Goal: Transaction & Acquisition: Purchase product/service

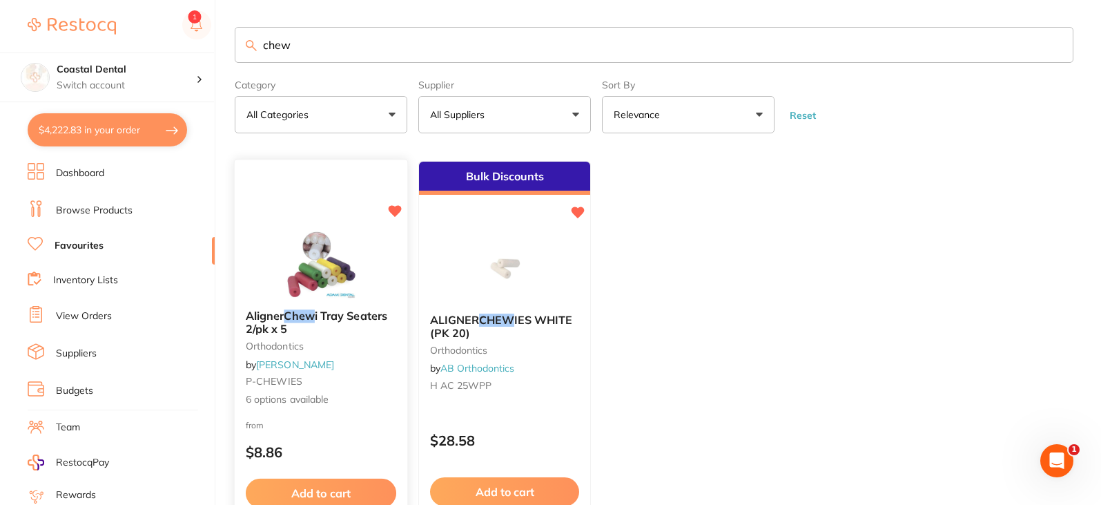
click at [344, 359] on div "Aligner Chew i Tray Seaters 2/pk x 5 orthodontics by [PERSON_NAME] P-CHEWIES 6 …" at bounding box center [321, 357] width 173 height 119
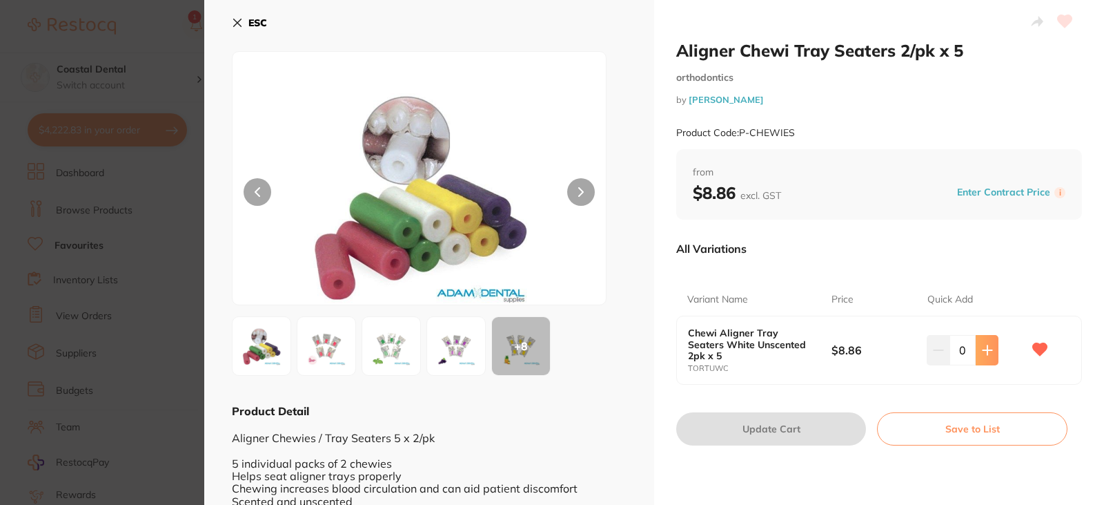
click at [977, 350] on button at bounding box center [987, 350] width 23 height 30
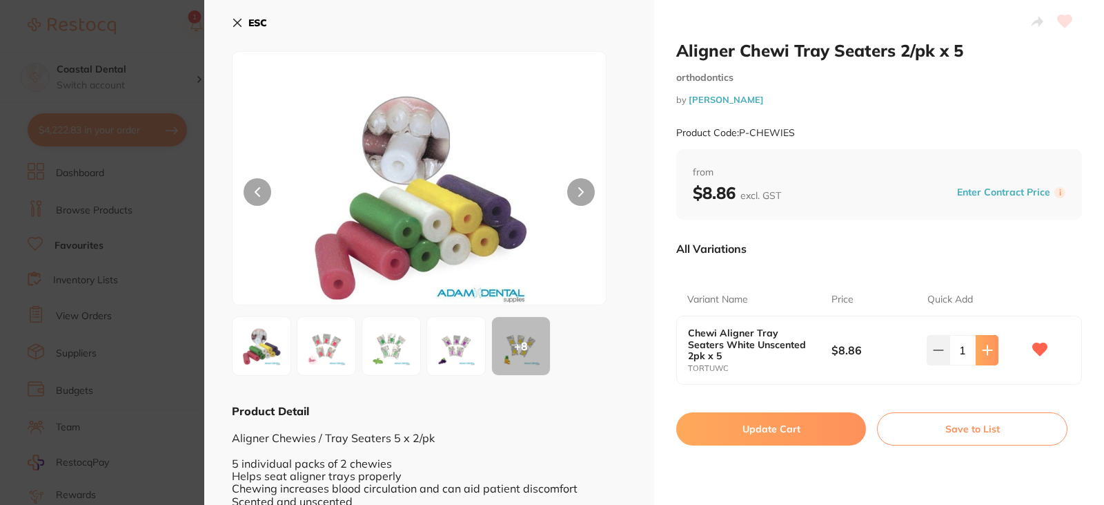
click at [977, 350] on button at bounding box center [987, 350] width 23 height 30
type input "2"
click at [795, 417] on button "Update Cart" at bounding box center [771, 428] width 190 height 33
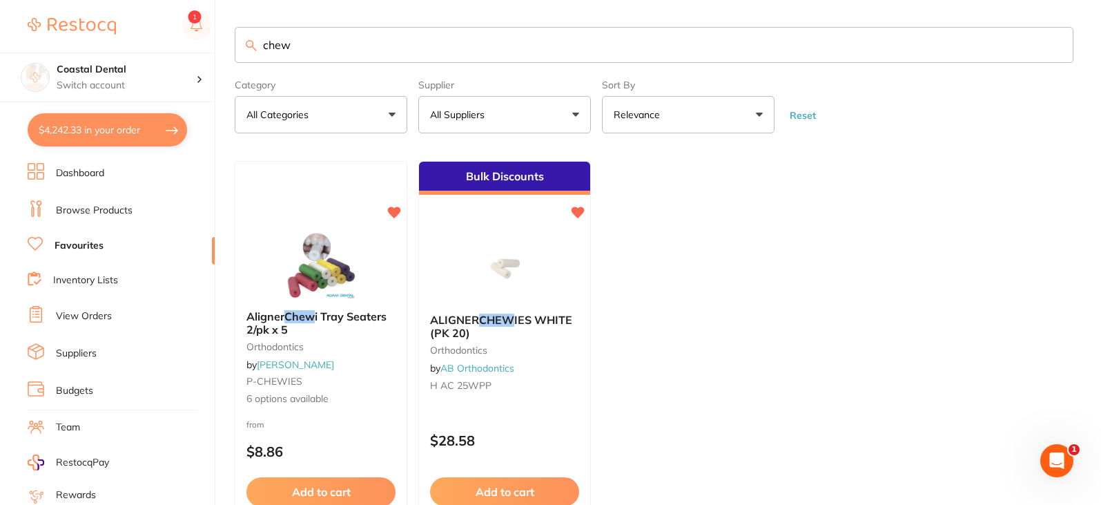
drag, startPoint x: 340, startPoint y: 41, endPoint x: 154, endPoint y: 3, distance: 190.2
click at [113, 28] on div "$4,242.33 Coastal Dental Switch account Coastal Dental Dental Sanctuary $4,242.…" at bounding box center [550, 251] width 1101 height 505
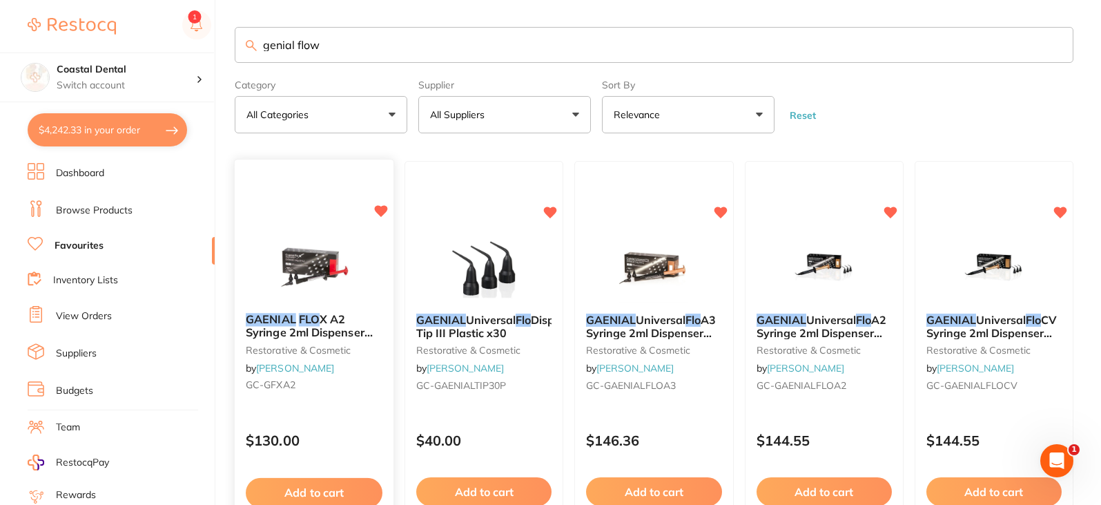
click at [360, 405] on div "GAENIAL FLO X A2 Syringe 2ml Dispenser Tips x 20 restorative & cosmetic by [PER…" at bounding box center [314, 355] width 159 height 106
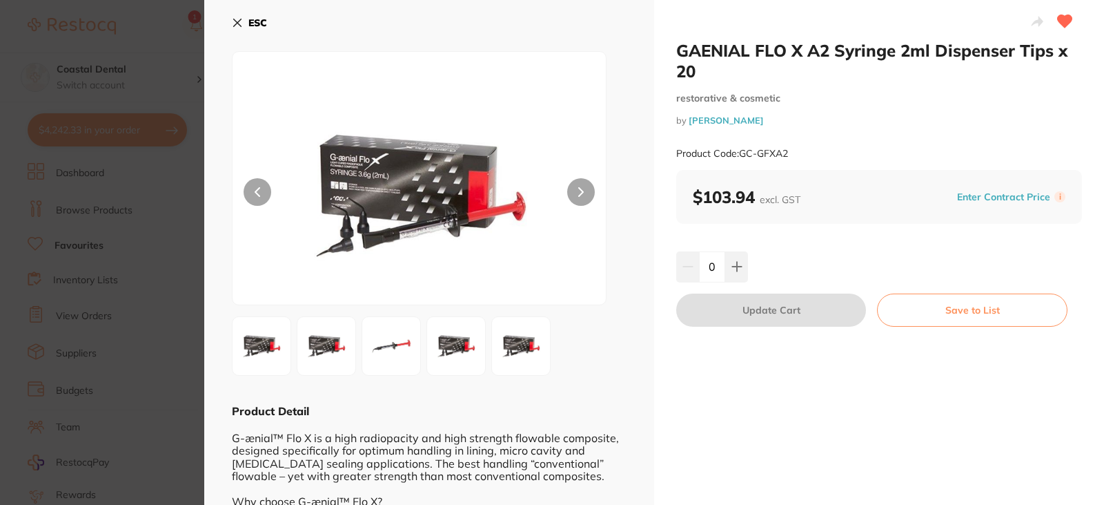
click at [240, 21] on icon at bounding box center [238, 23] width 8 height 8
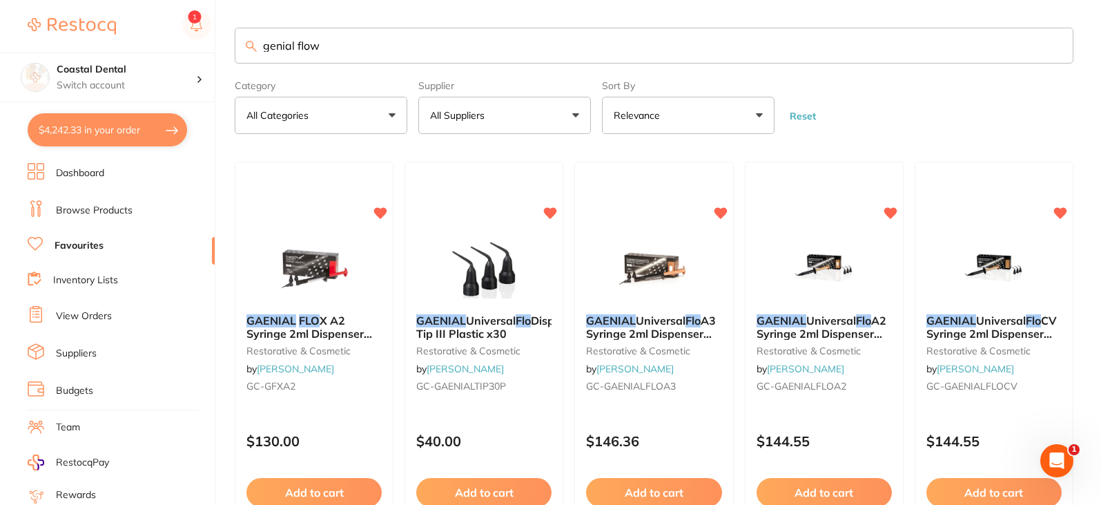
click at [347, 43] on input "genial flow" at bounding box center [654, 46] width 839 height 36
type input "genial flow"
click at [331, 382] on small "GC-GFXA2" at bounding box center [314, 385] width 137 height 11
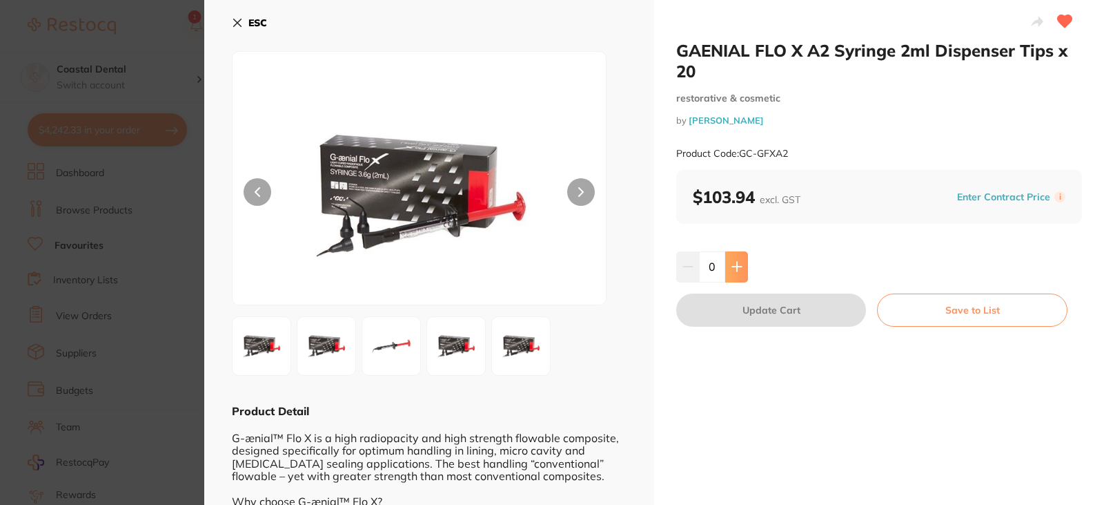
click at [732, 266] on icon at bounding box center [737, 266] width 11 height 11
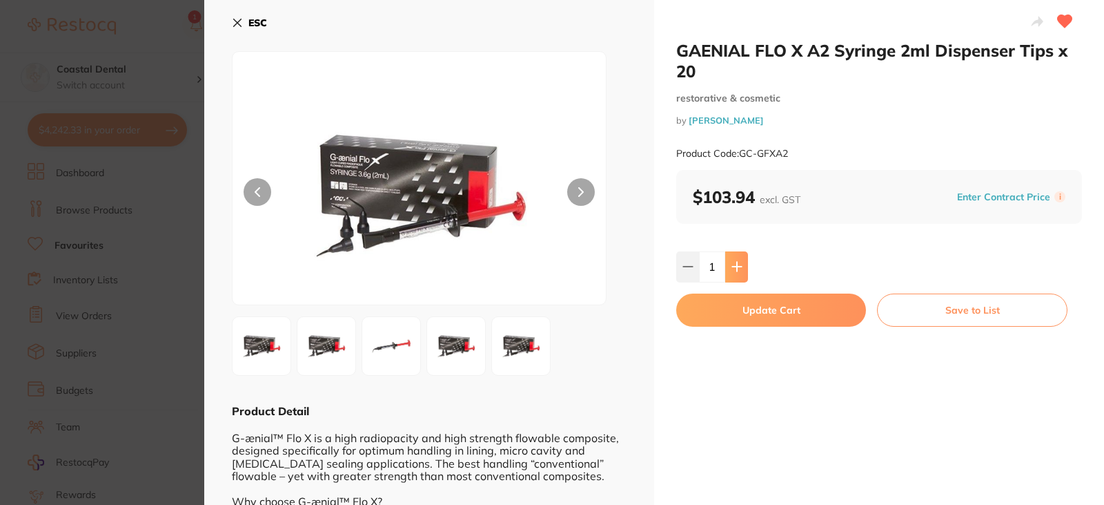
click at [733, 267] on icon at bounding box center [736, 266] width 9 height 9
type input "2"
click at [727, 312] on button "Update Cart" at bounding box center [771, 309] width 190 height 33
checkbox input "false"
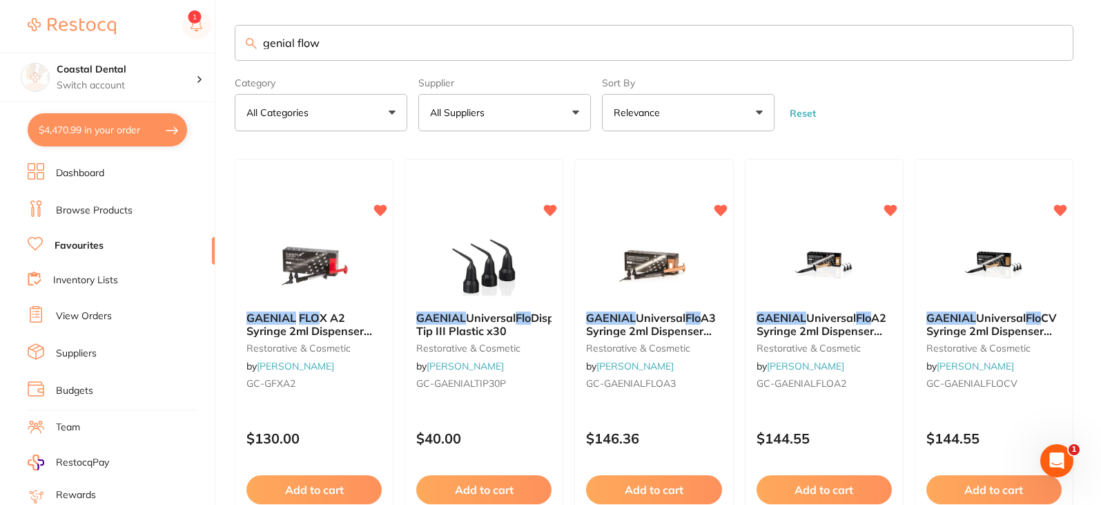
drag, startPoint x: 347, startPoint y: 39, endPoint x: 221, endPoint y: 43, distance: 126.4
click at [221, 43] on div "$4,470.99 Coastal Dental Switch account Coastal Dental Dental Sanctuary $4,470.…" at bounding box center [550, 249] width 1101 height 505
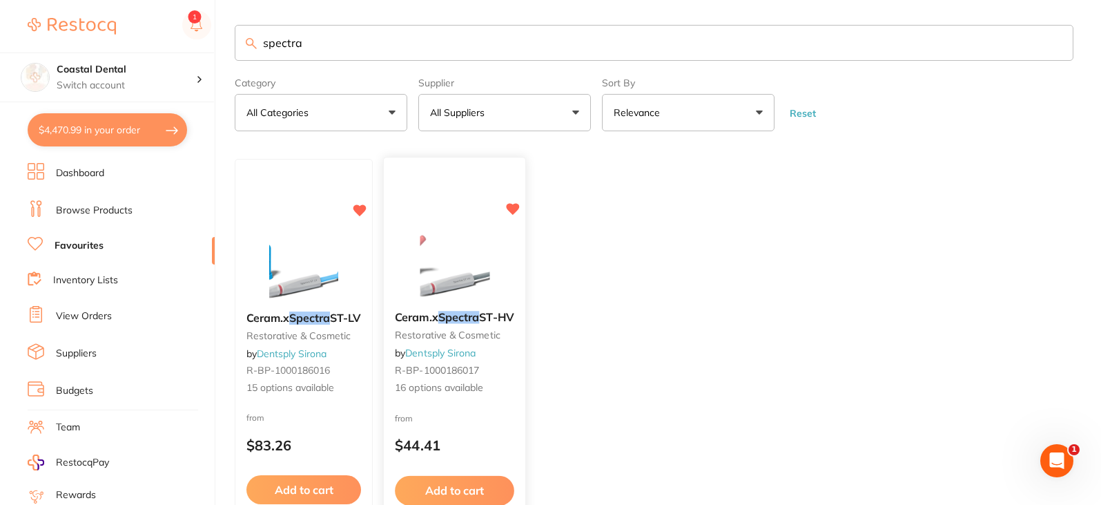
type input "spectra"
click at [511, 338] on small "restorative & cosmetic" at bounding box center [454, 334] width 119 height 11
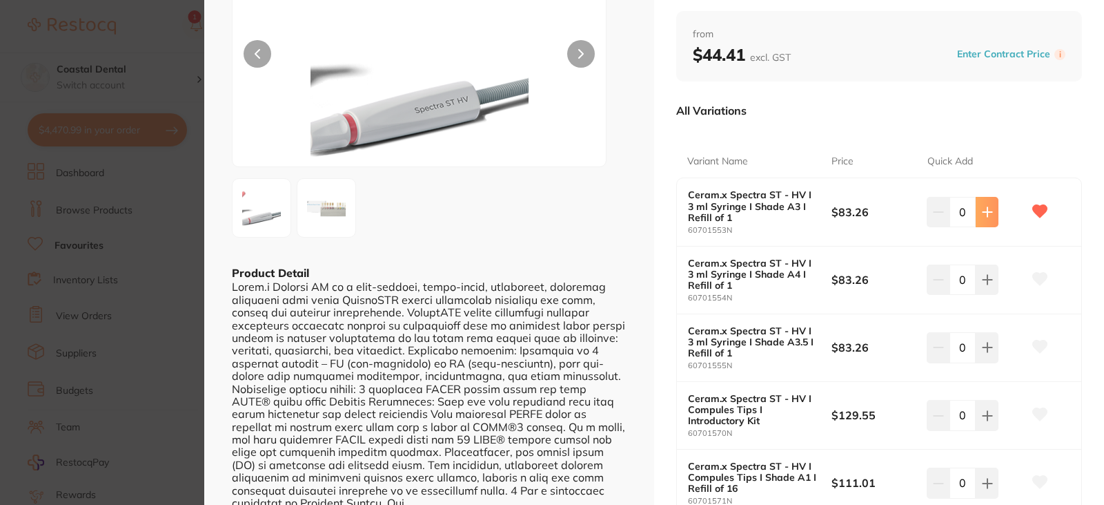
click at [986, 216] on icon at bounding box center [987, 211] width 11 height 11
type input "1"
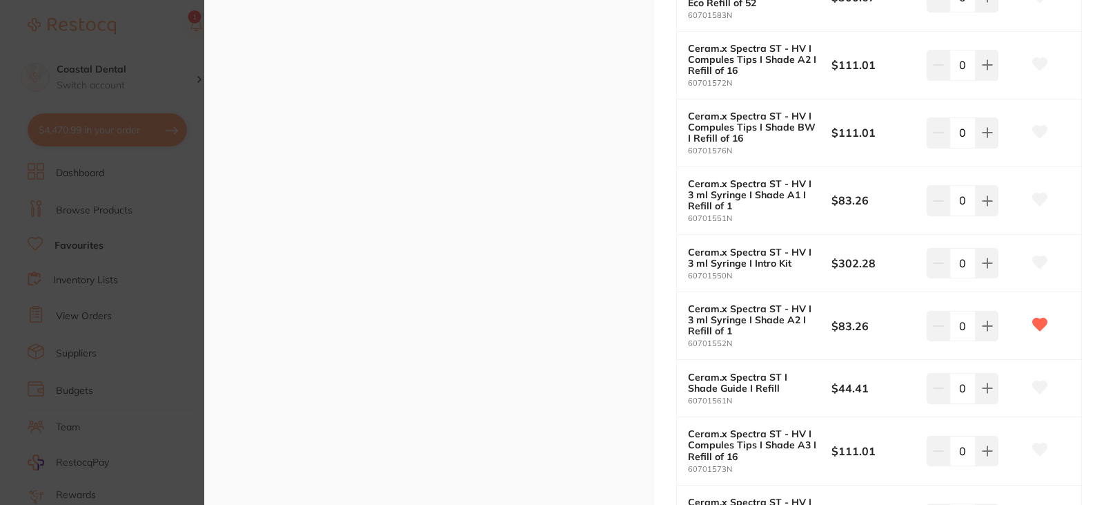
scroll to position [828, 0]
click at [985, 325] on icon at bounding box center [987, 324] width 9 height 9
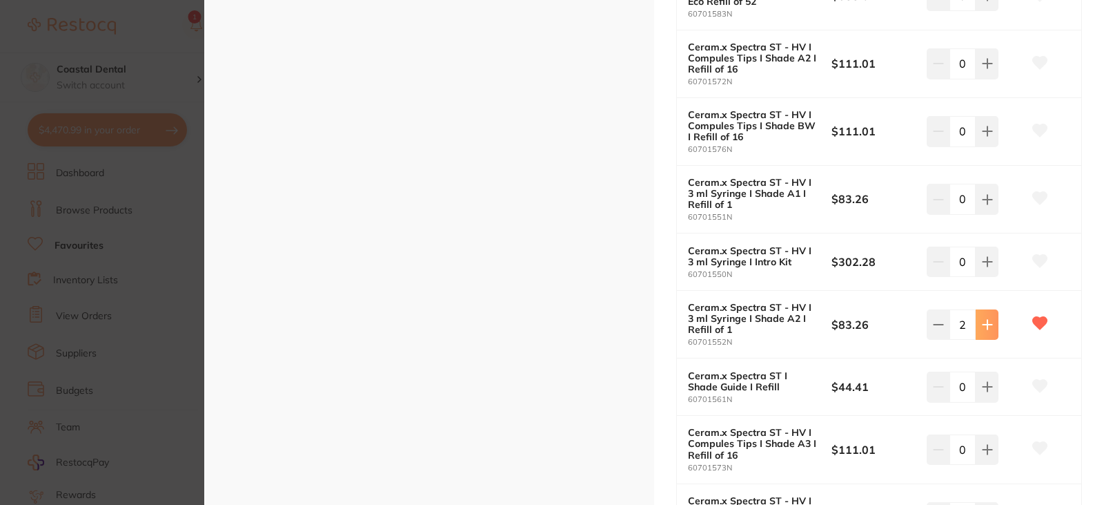
type input "3"
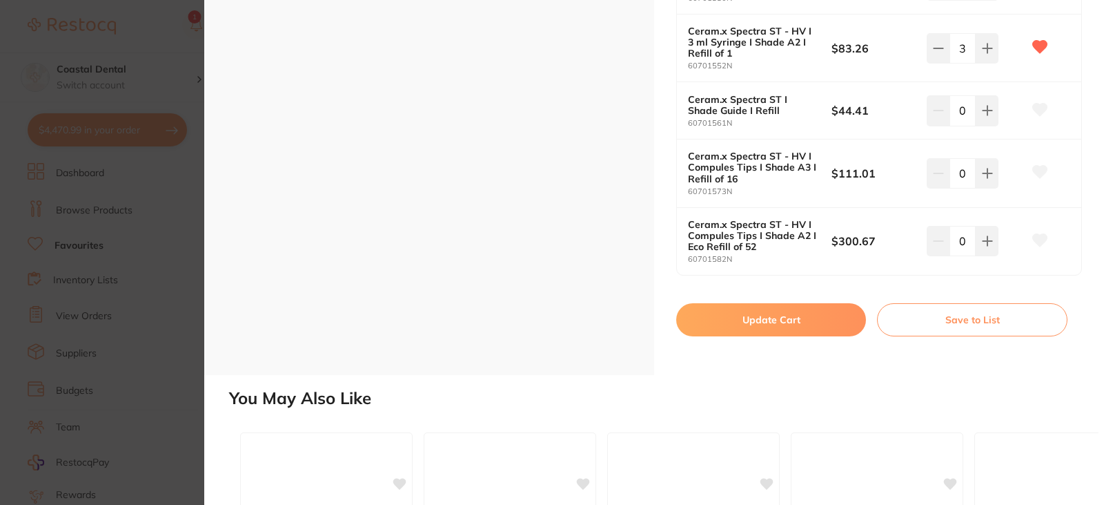
click at [750, 324] on button "Update Cart" at bounding box center [771, 319] width 190 height 33
checkbox input "false"
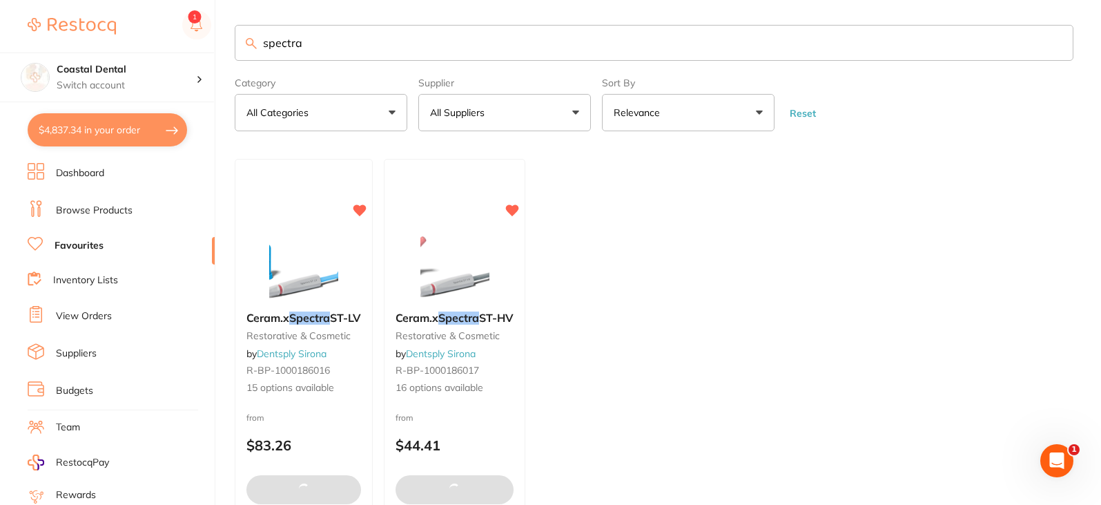
scroll to position [1, 0]
drag, startPoint x: 330, startPoint y: 45, endPoint x: 166, endPoint y: 29, distance: 165.0
click at [171, 45] on div "$4,837.34 Coastal Dental Switch account Coastal Dental Dental Sanctuary $4,837.…" at bounding box center [550, 249] width 1101 height 505
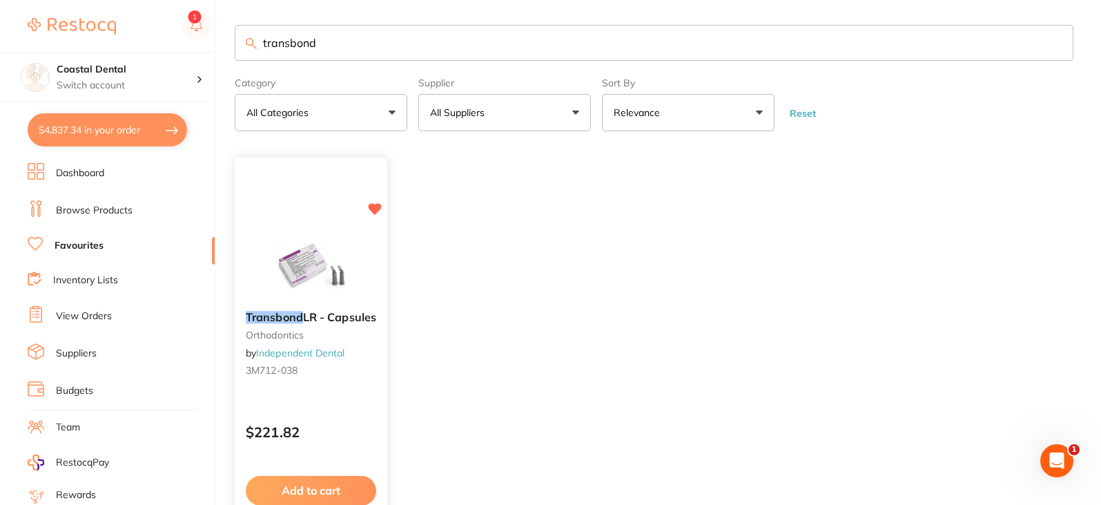
scroll to position [0, 0]
type input "transbond"
click at [365, 376] on div "Transbond LR - Capsules orthodontics by Independent Dental 3M712-038" at bounding box center [311, 346] width 153 height 92
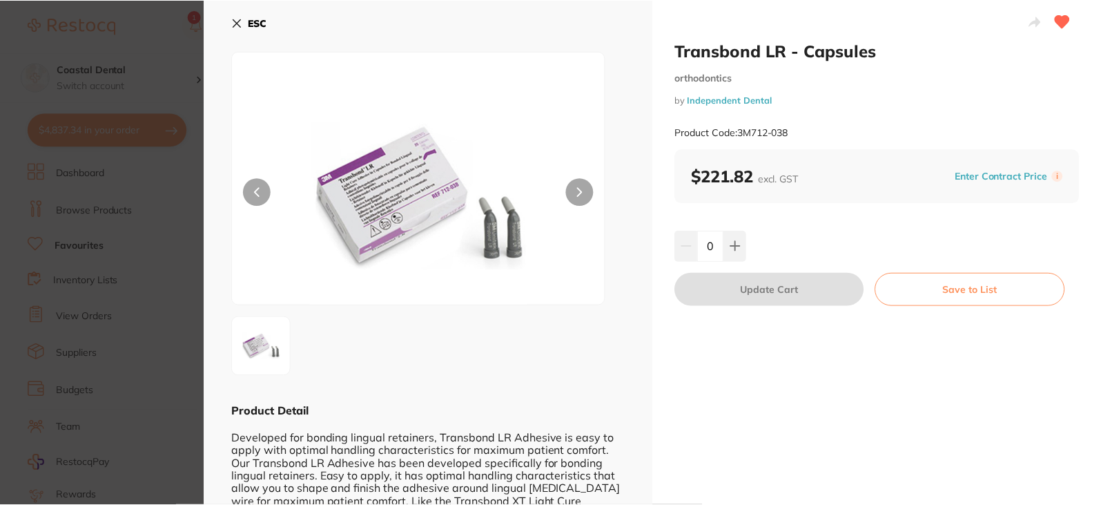
scroll to position [3, 0]
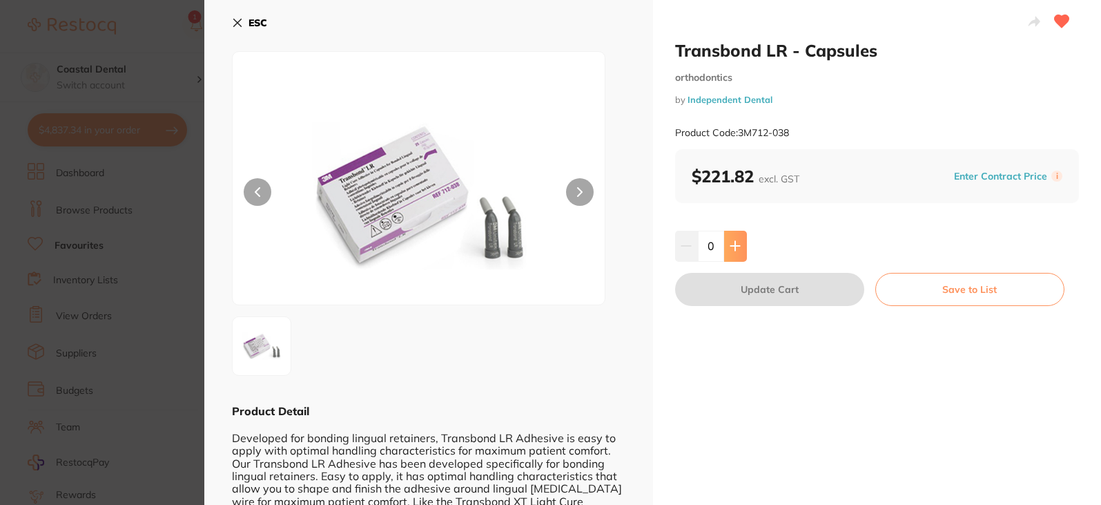
click at [728, 252] on button at bounding box center [735, 246] width 23 height 30
type input "1"
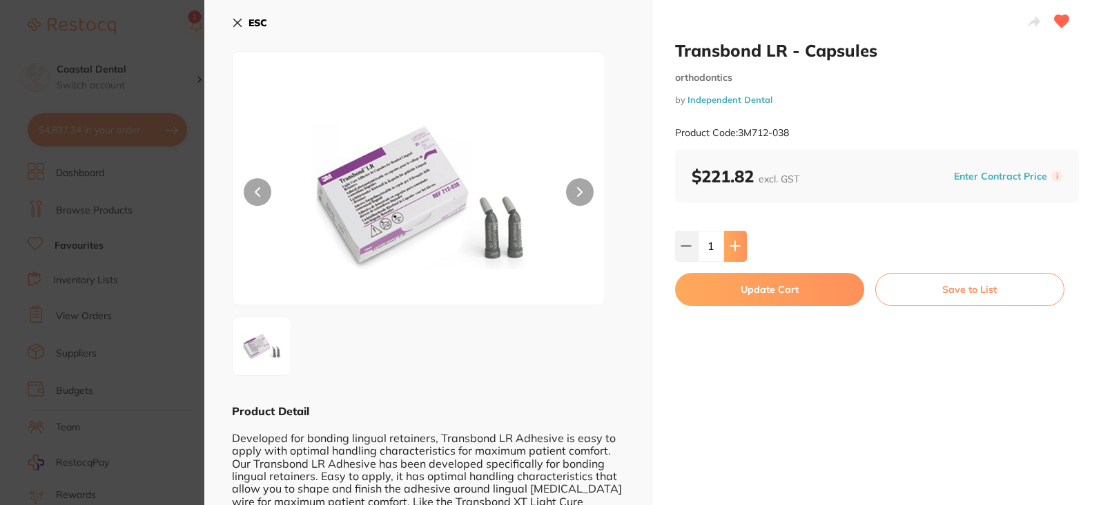
scroll to position [0, 0]
click at [735, 293] on button "Update Cart" at bounding box center [769, 289] width 189 height 33
checkbox input "false"
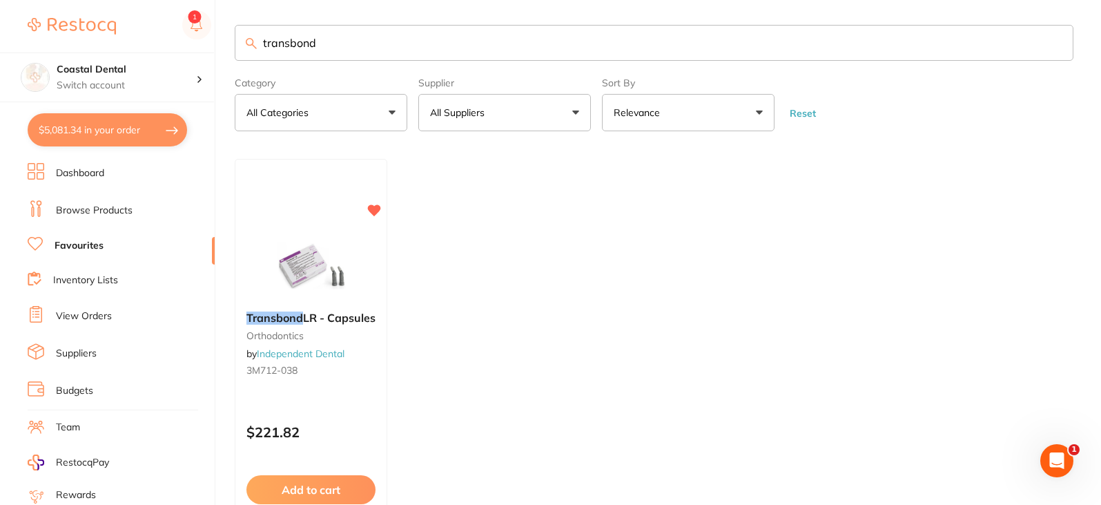
drag, startPoint x: 370, startPoint y: 46, endPoint x: 100, endPoint y: 24, distance: 270.7
click at [100, 24] on div "$5,081.34 Coastal Dental Switch account Coastal Dental Dental Sanctuary $5,081.…" at bounding box center [550, 249] width 1101 height 505
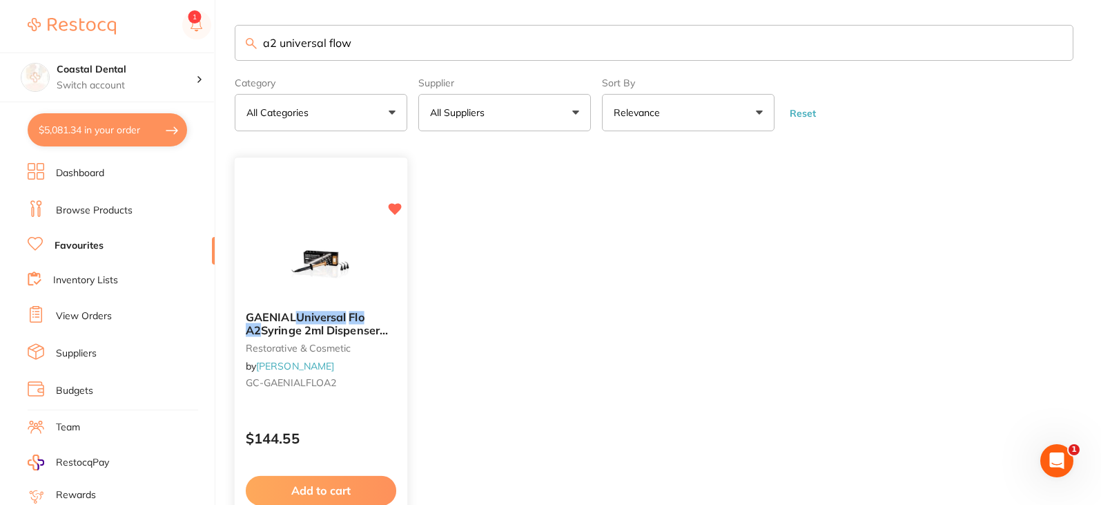
type input "a2 universal flow"
click at [359, 388] on small "GC-GAENIALFLOA2" at bounding box center [321, 383] width 150 height 11
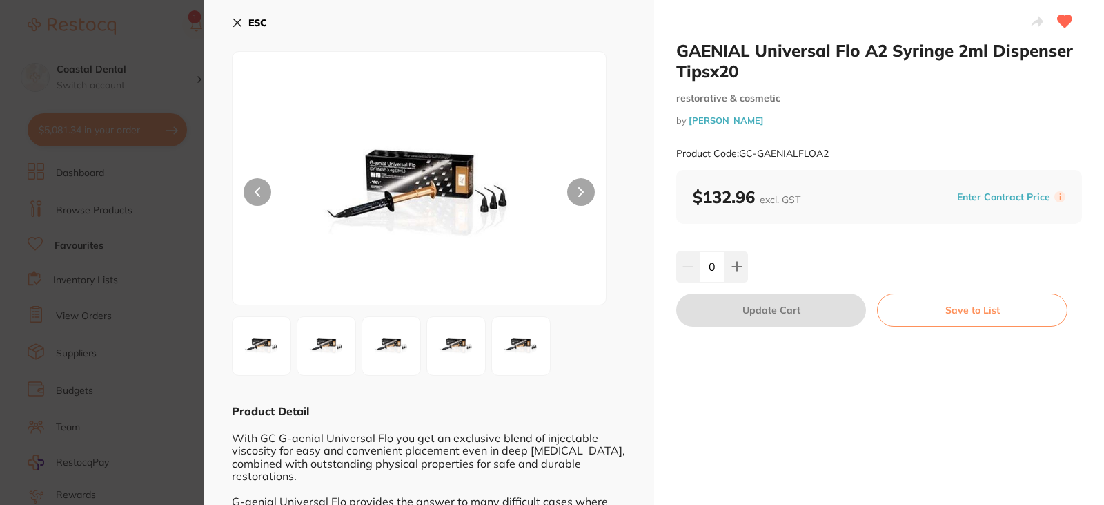
click at [239, 25] on icon at bounding box center [238, 23] width 8 height 8
